Goal: Information Seeking & Learning: Learn about a topic

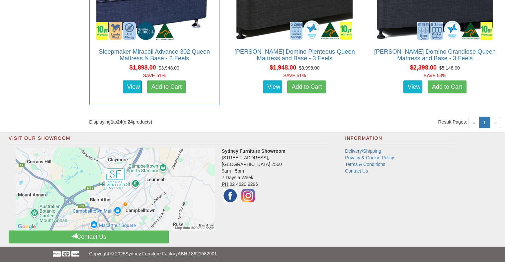
scroll to position [1866, 0]
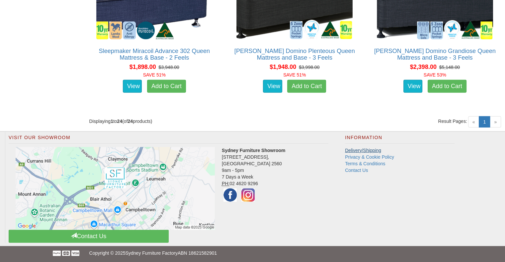
click at [356, 147] on li "Delivery/Shipping" at bounding box center [399, 150] width 109 height 7
click at [356, 150] on link "Delivery/Shipping" at bounding box center [363, 150] width 36 height 5
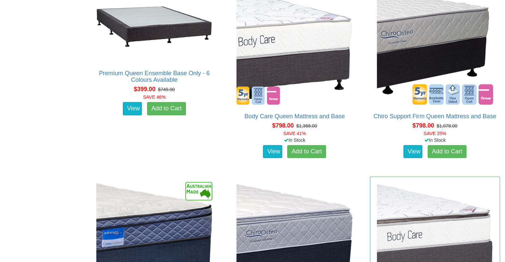
scroll to position [439, 0]
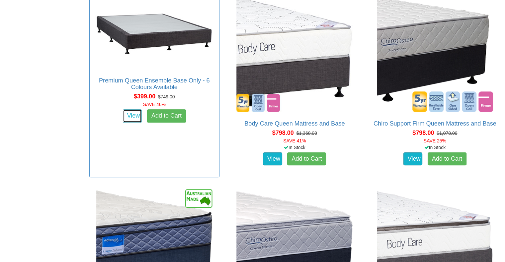
click at [132, 114] on link "View" at bounding box center [132, 115] width 19 height 13
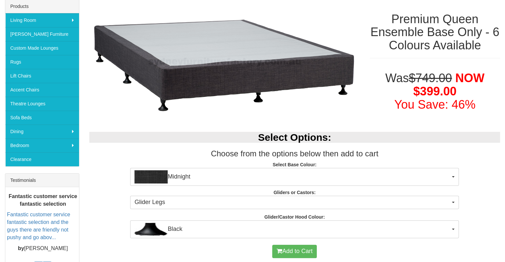
scroll to position [100, 0]
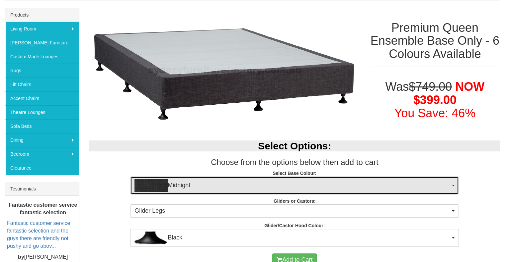
click at [452, 184] on button "Midnight" at bounding box center [294, 186] width 328 height 18
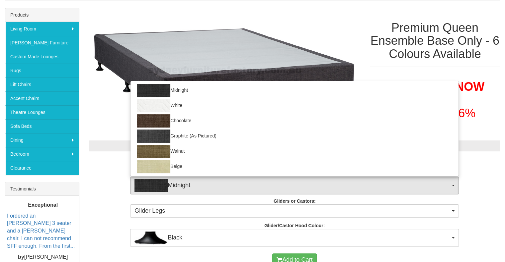
click at [412, 77] on div "Was $749.00 NOW $399.00 You Save: 46%" at bounding box center [435, 98] width 140 height 49
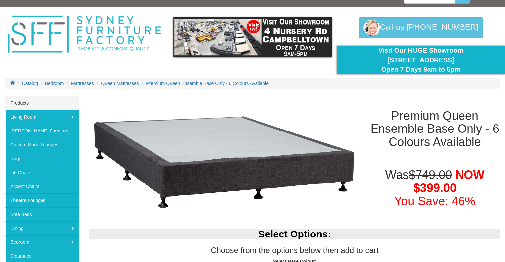
scroll to position [0, 0]
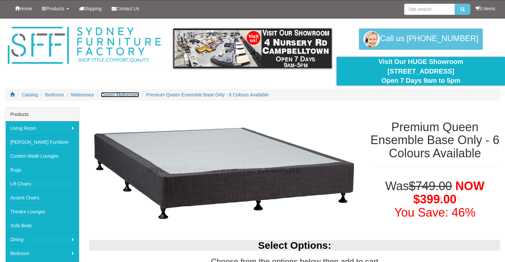
click at [118, 93] on span "Queen Mattresses" at bounding box center [120, 94] width 38 height 5
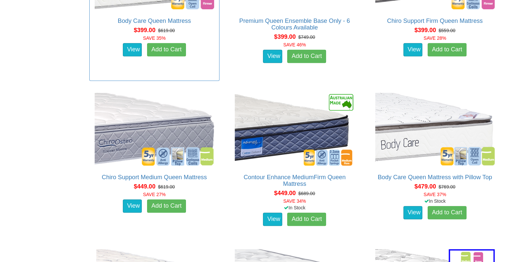
scroll to position [498, 0]
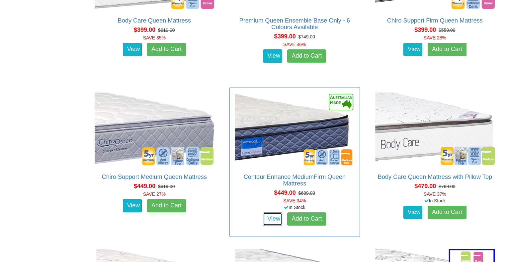
click at [272, 213] on link "View" at bounding box center [272, 219] width 19 height 13
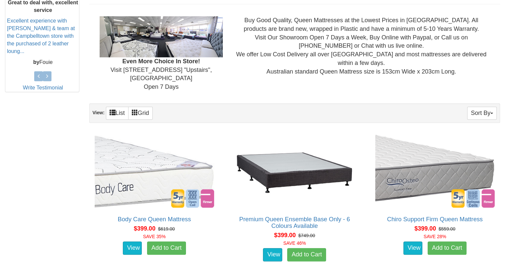
scroll to position [265, 0]
